Goal: Check status

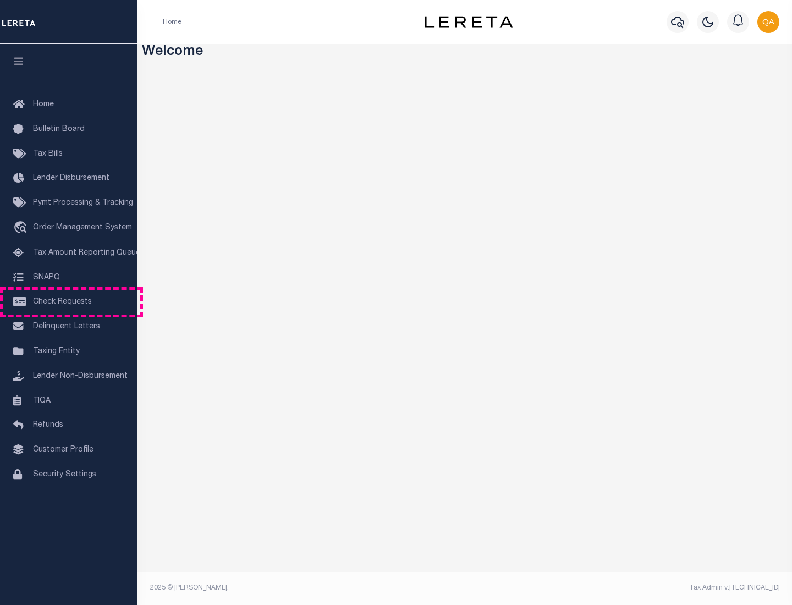
click at [69, 302] on span "Check Requests" at bounding box center [62, 302] width 59 height 8
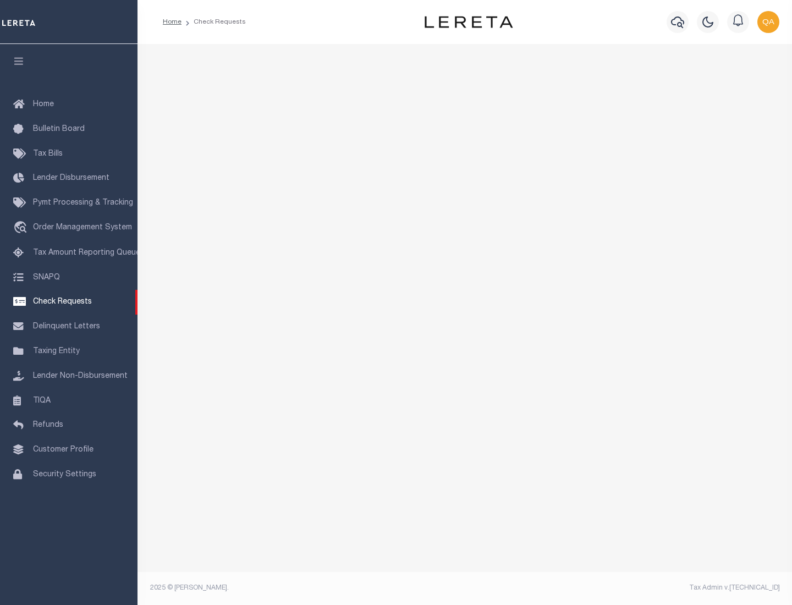
select select "50"
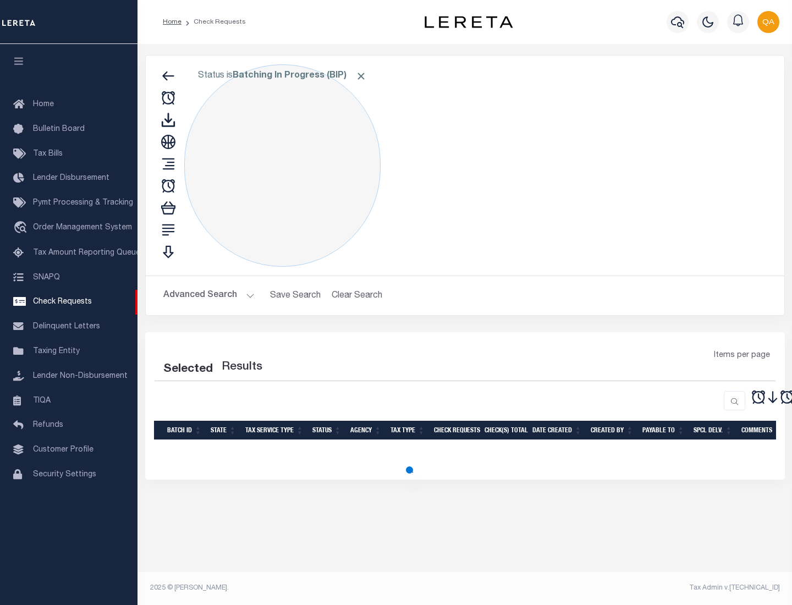
select select "50"
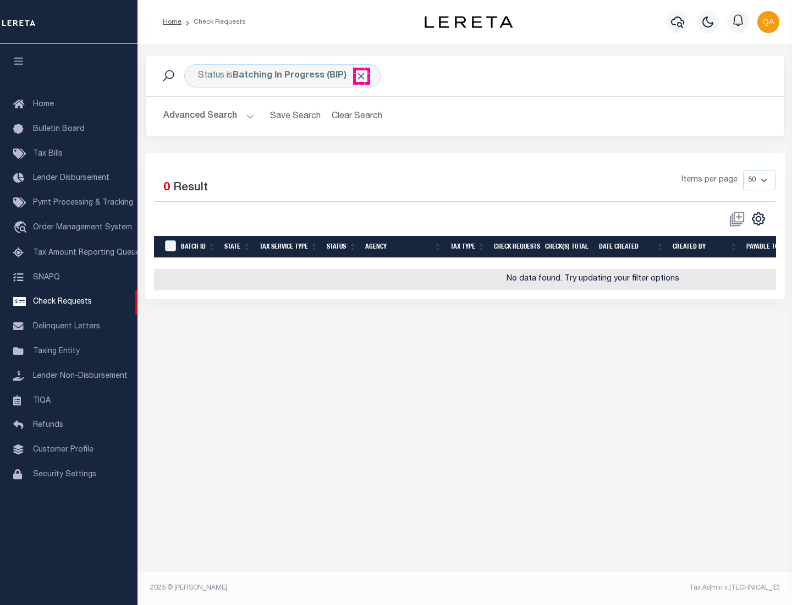
click at [362, 76] on span "Click to Remove" at bounding box center [362, 76] width 12 height 12
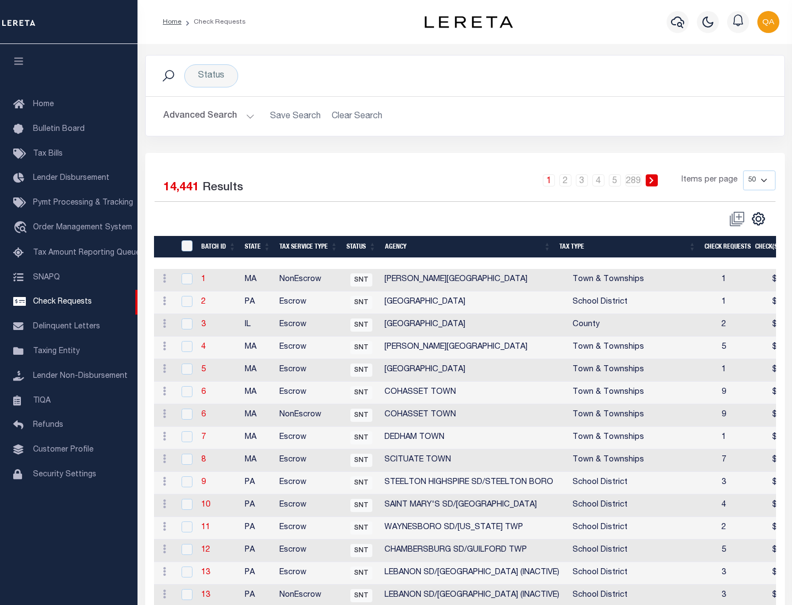
scroll to position [531, 0]
